Goal: Information Seeking & Learning: Learn about a topic

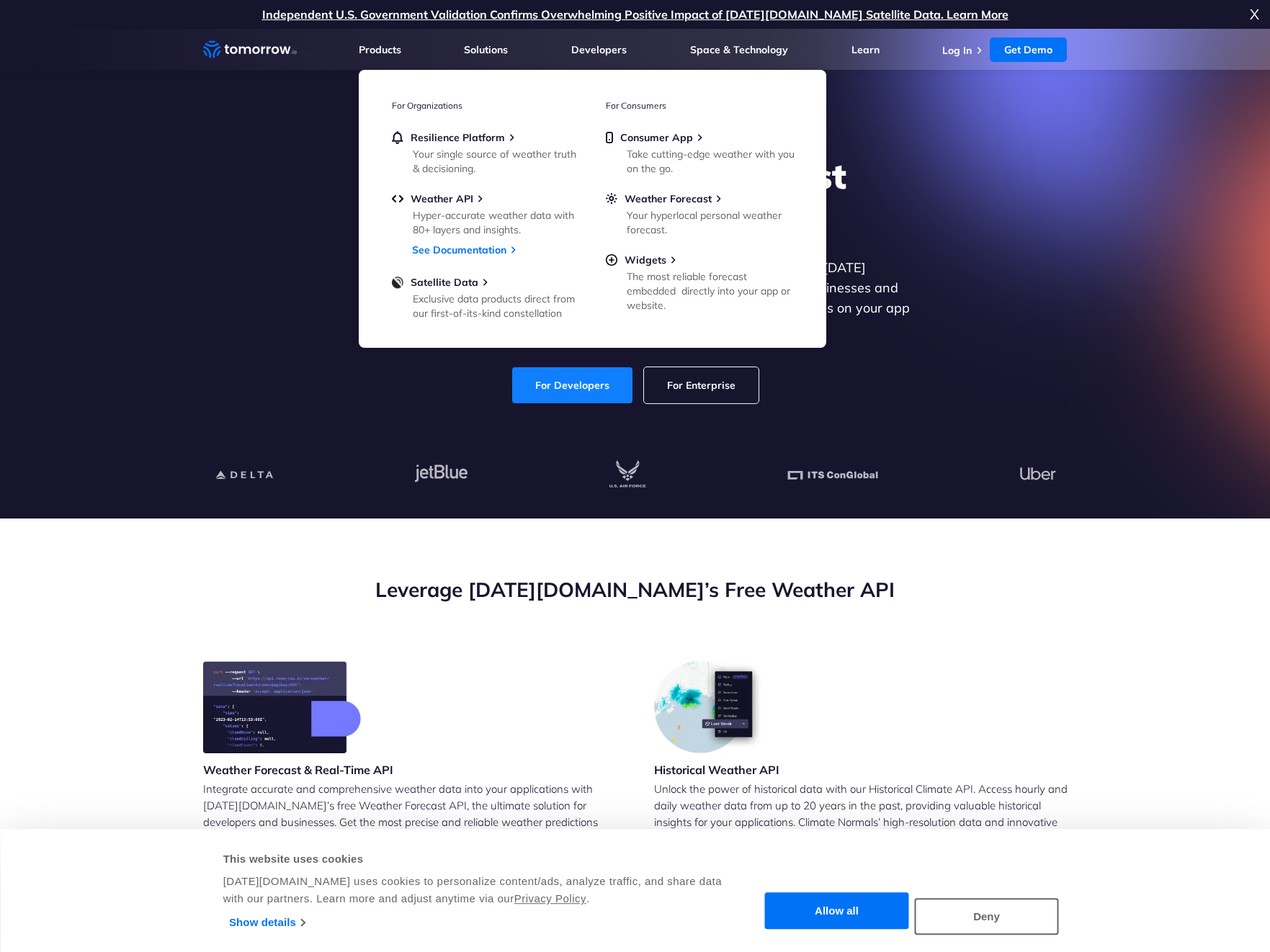
click at [558, 371] on link "For Developers" at bounding box center [571, 385] width 120 height 36
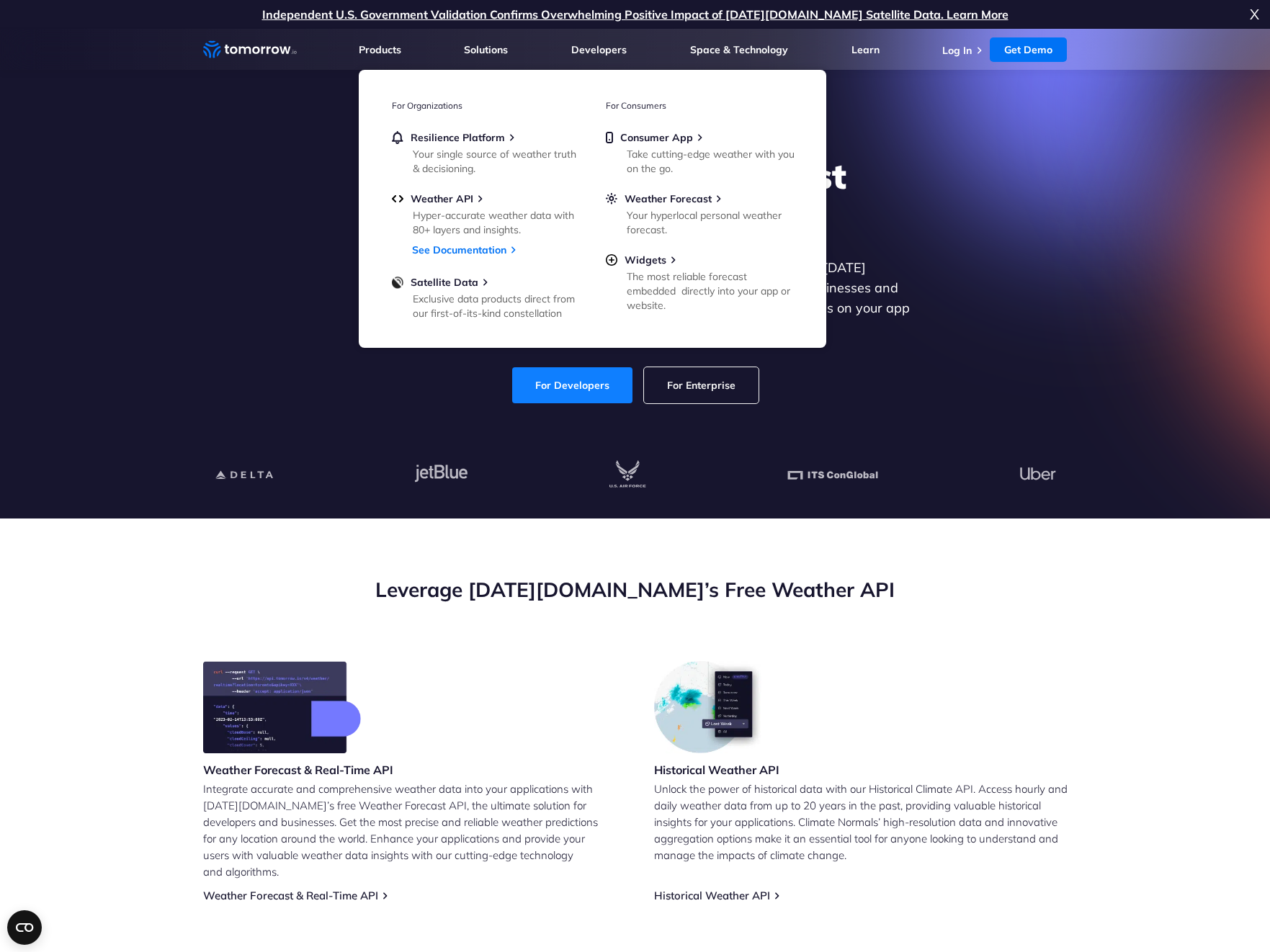
click at [554, 373] on link "For Developers" at bounding box center [571, 385] width 120 height 36
click at [418, 440] on div at bounding box center [635, 476] width 887 height 87
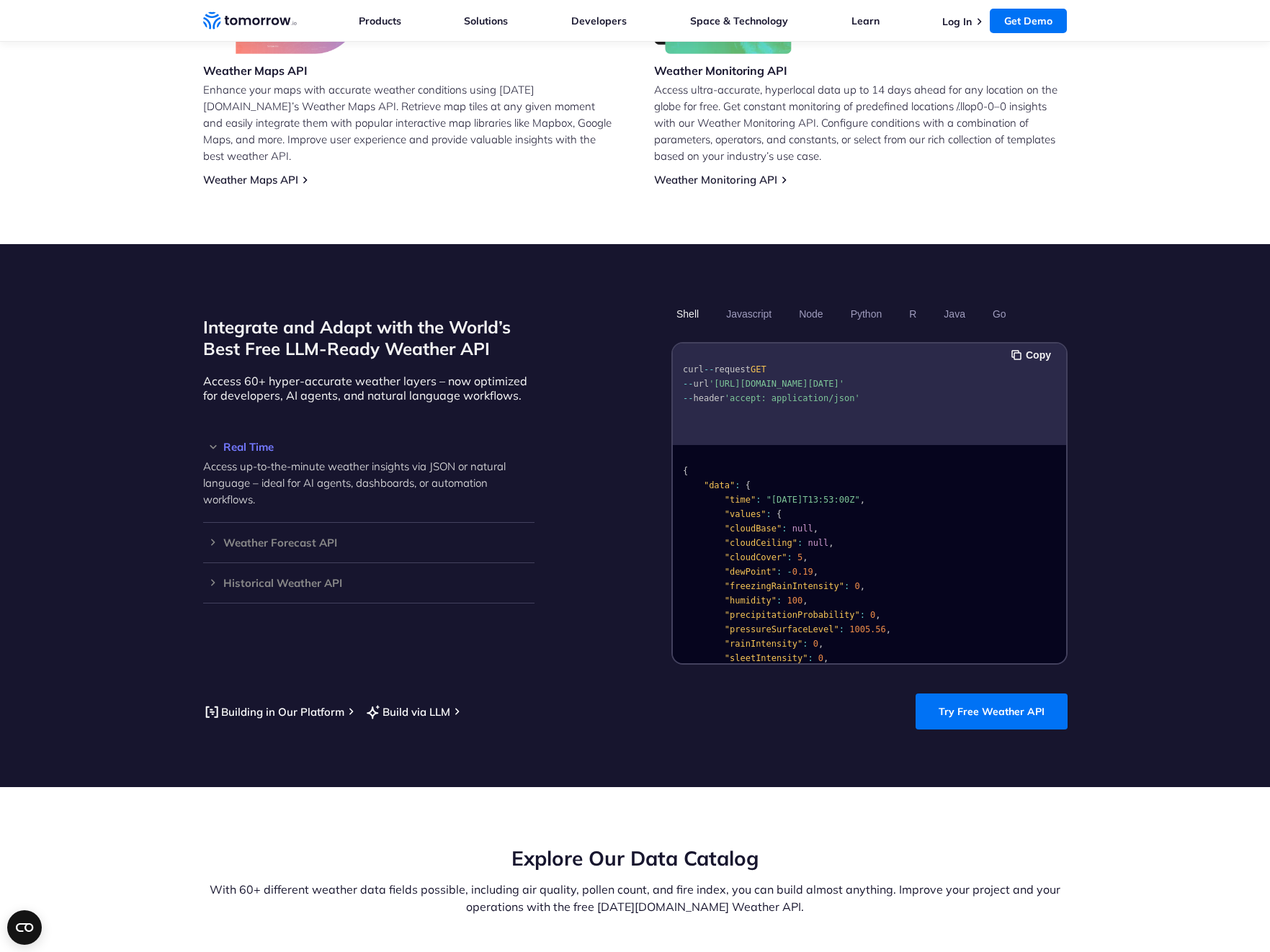
scroll to position [940, 0]
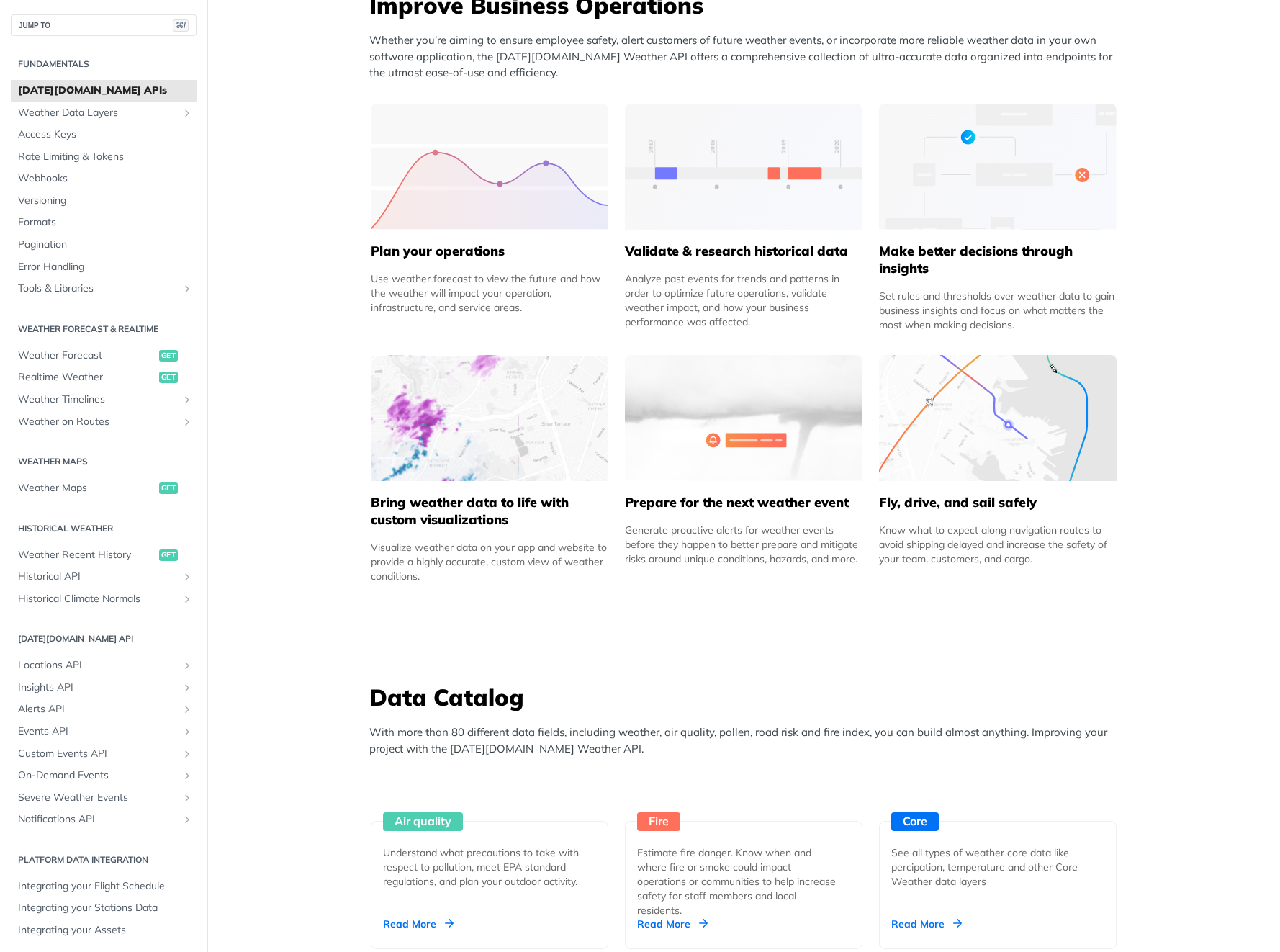
scroll to position [584, 0]
